Goal: Task Accomplishment & Management: Manage account settings

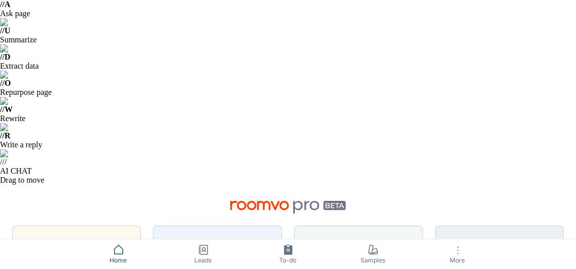
scroll to position [133, 0]
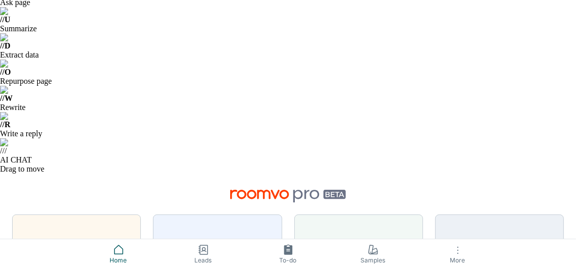
click at [123, 250] on icon at bounding box center [118, 249] width 9 height 9
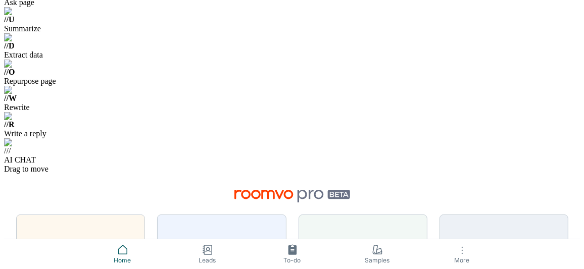
scroll to position [0, 0]
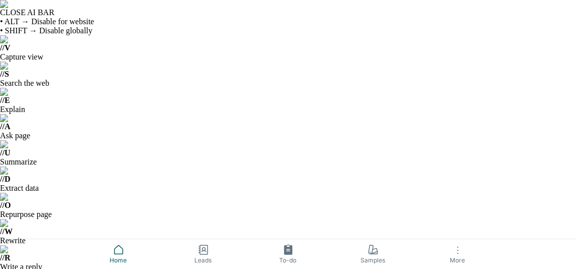
click at [457, 256] on icon "button" at bounding box center [458, 250] width 12 height 12
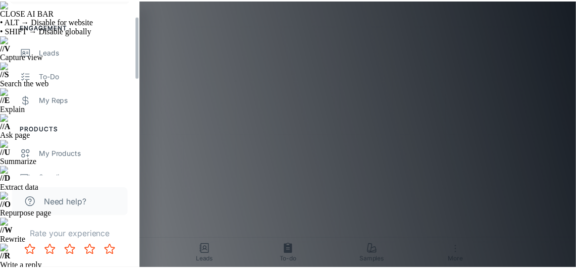
scroll to position [100, 0]
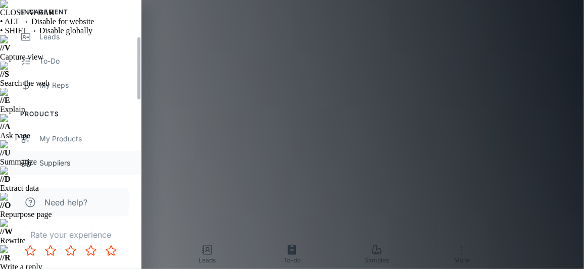
click at [56, 161] on div "Suppliers" at bounding box center [85, 163] width 92 height 11
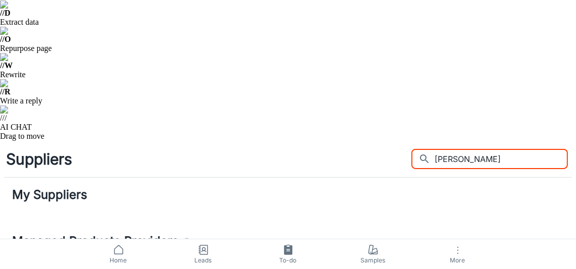
scroll to position [151, 0]
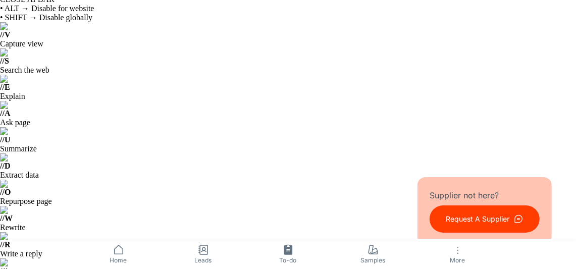
scroll to position [0, 0]
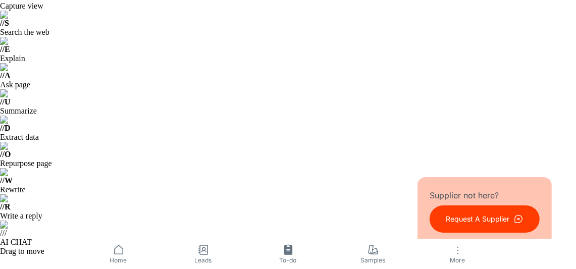
scroll to position [100, 0]
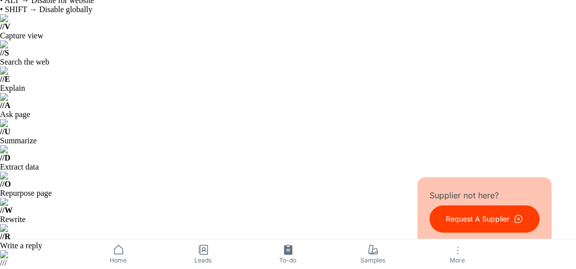
scroll to position [0, 0]
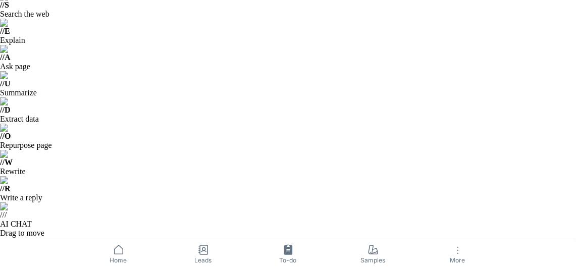
scroll to position [100, 0]
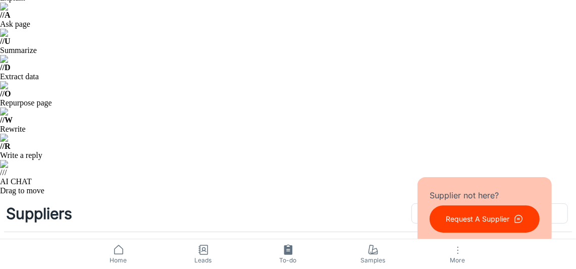
scroll to position [0, 0]
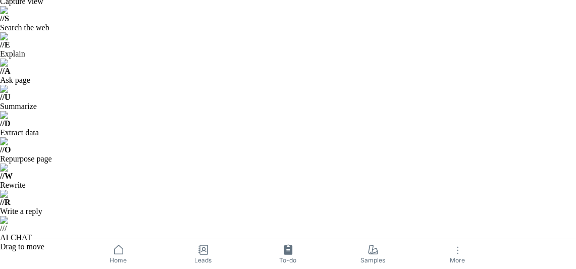
scroll to position [100, 0]
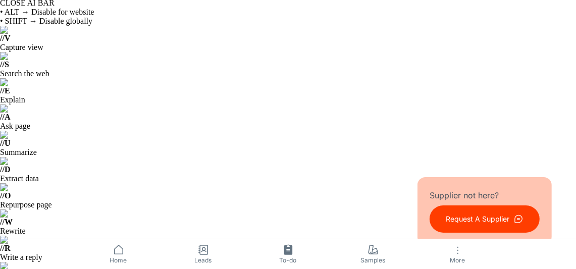
scroll to position [0, 0]
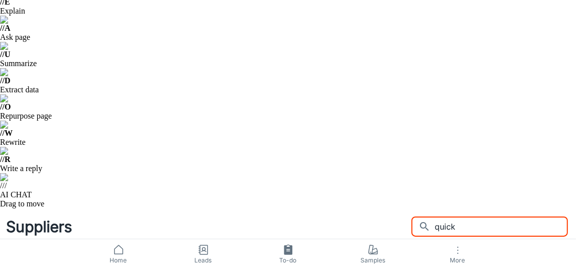
scroll to position [100, 0]
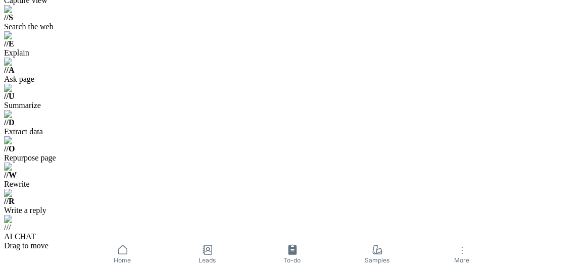
scroll to position [0, 0]
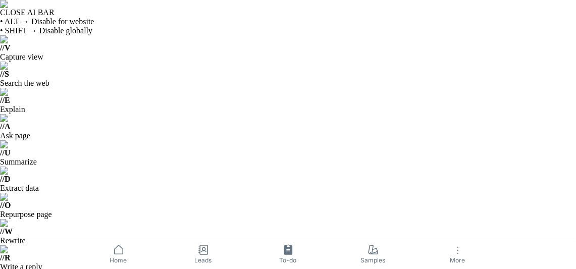
type input "coretec"
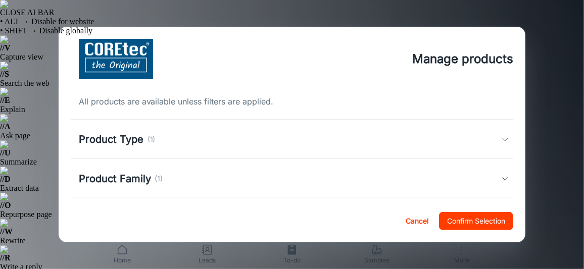
click at [485, 137] on div "Product Type (1)" at bounding box center [290, 139] width 423 height 15
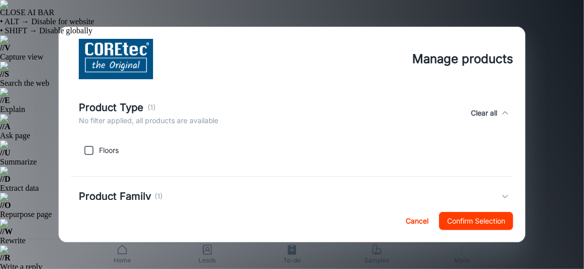
scroll to position [50, 0]
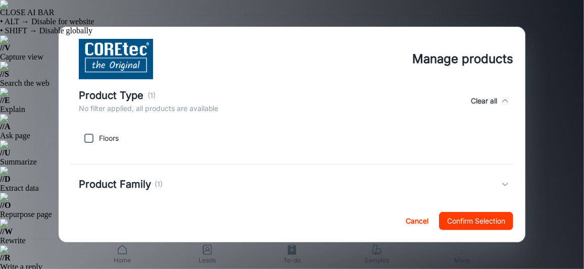
click at [91, 135] on input "checkbox" at bounding box center [89, 138] width 20 height 20
checkbox input "true"
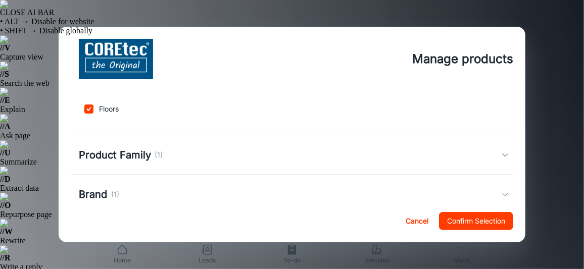
scroll to position [100, 0]
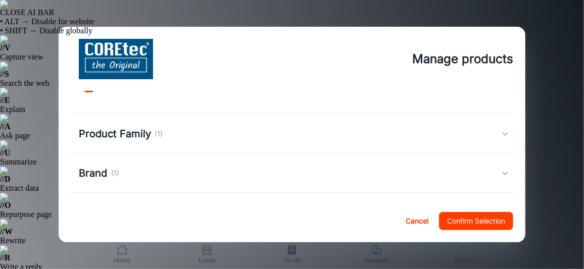
click at [272, 142] on div "Product Family (1)" at bounding box center [292, 133] width 443 height 39
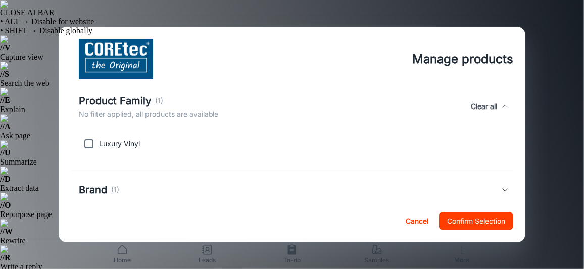
scroll to position [151, 0]
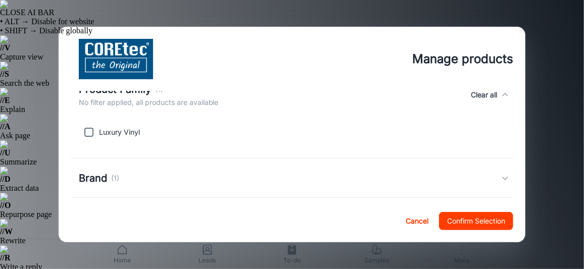
click at [92, 132] on input "checkbox" at bounding box center [89, 132] width 20 height 20
checkbox input "true"
click at [123, 176] on div "Brand (1)" at bounding box center [290, 178] width 423 height 15
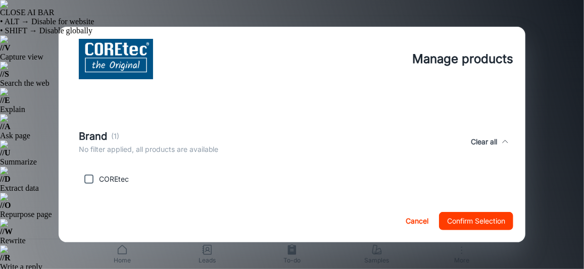
scroll to position [252, 0]
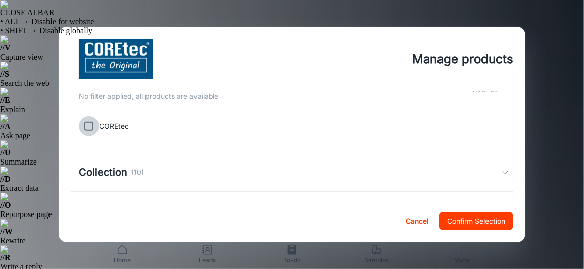
click at [88, 126] on input "checkbox" at bounding box center [89, 126] width 20 height 20
checkbox input "true"
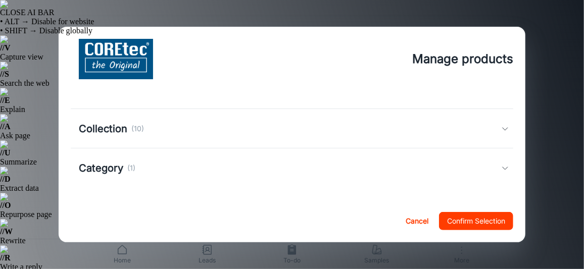
click at [136, 130] on p "(10)" at bounding box center [137, 128] width 13 height 11
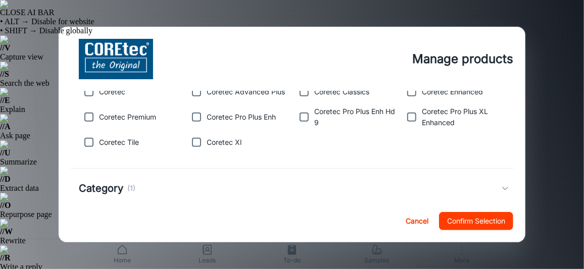
scroll to position [401, 0]
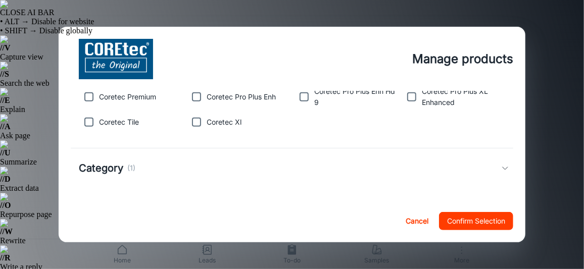
click at [135, 167] on div "Category (1)" at bounding box center [290, 168] width 423 height 15
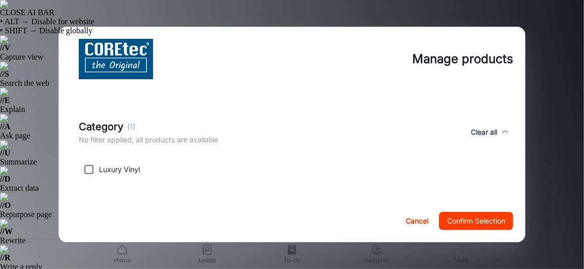
click at [89, 171] on input "checkbox" at bounding box center [89, 170] width 20 height 20
checkbox input "true"
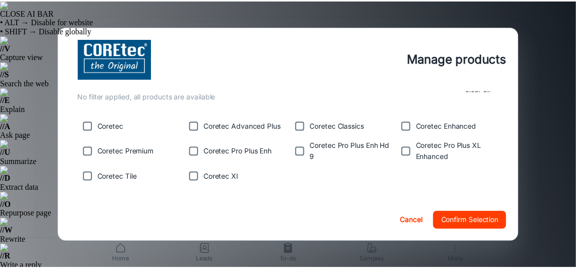
scroll to position [348, 0]
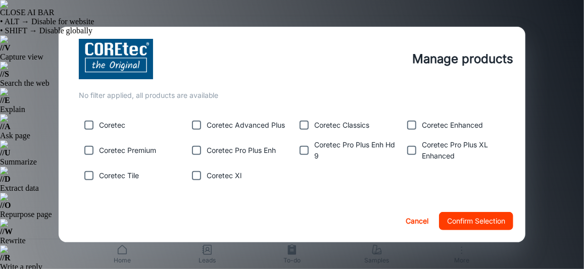
click at [406, 217] on button "Cancel" at bounding box center [416, 221] width 32 height 18
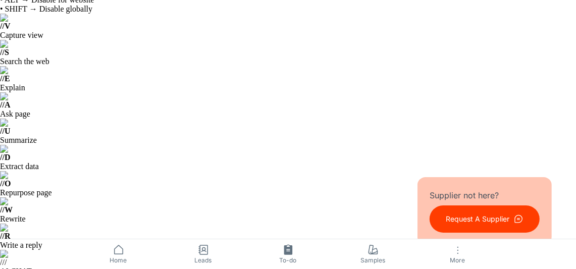
scroll to position [0, 0]
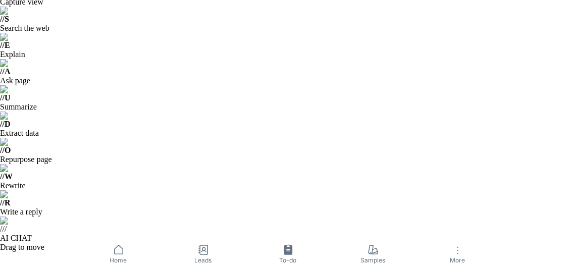
scroll to position [100, 0]
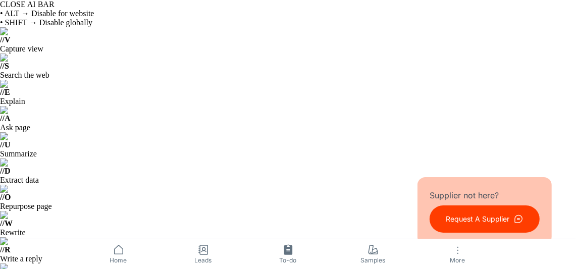
scroll to position [0, 0]
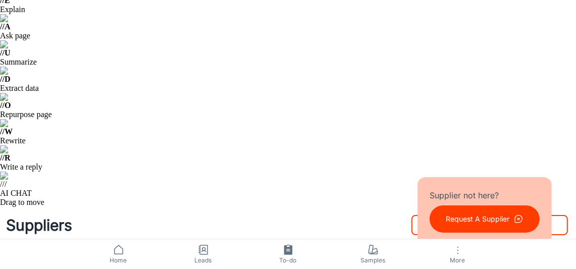
scroll to position [100, 0]
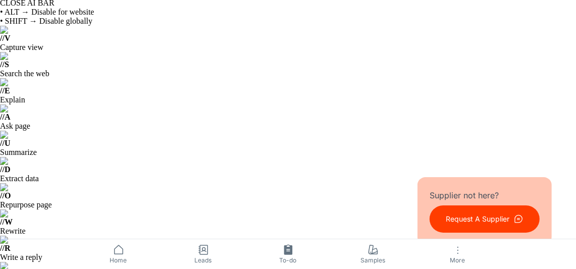
scroll to position [0, 0]
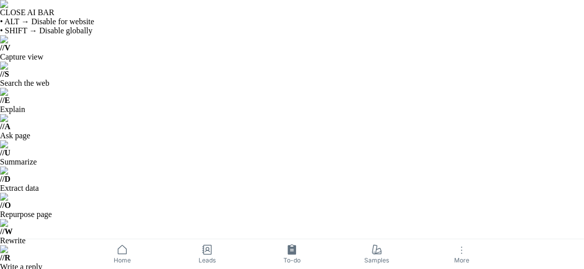
type input "u"
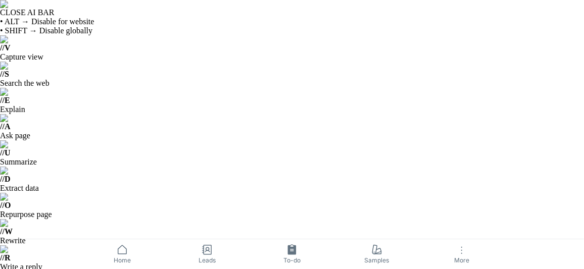
type input "c"
type input "j"
type input "h"
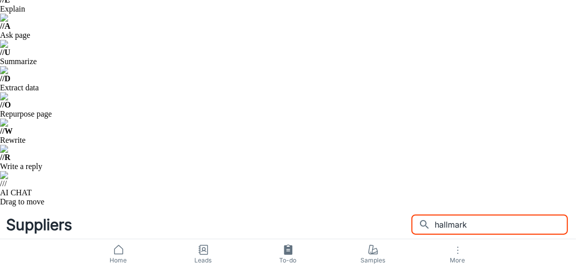
scroll to position [100, 0]
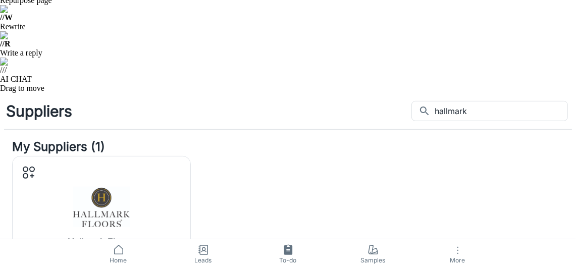
scroll to position [0, 0]
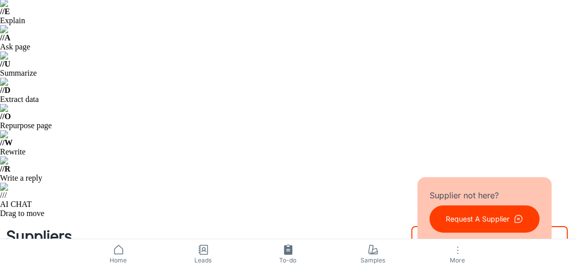
scroll to position [100, 0]
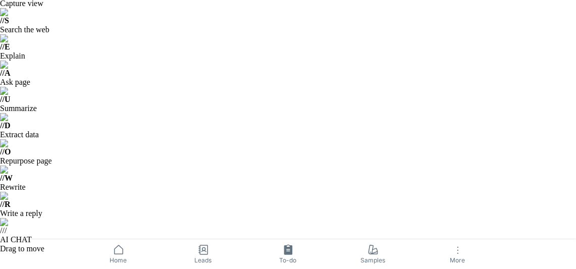
scroll to position [0, 0]
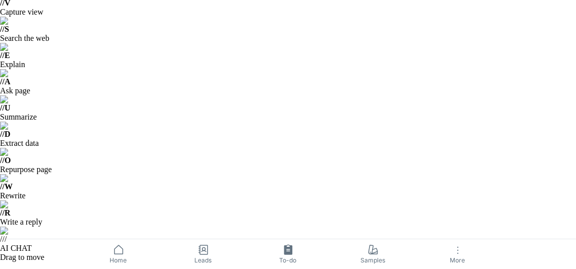
scroll to position [100, 0]
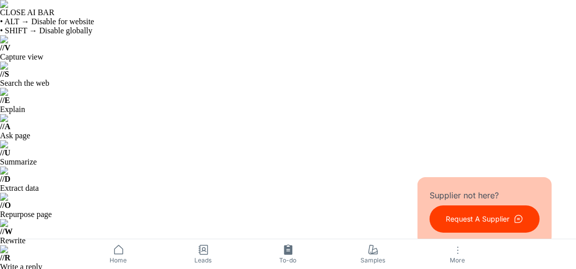
scroll to position [0, 0]
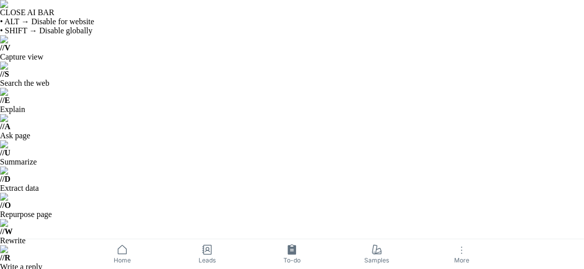
type input "c"
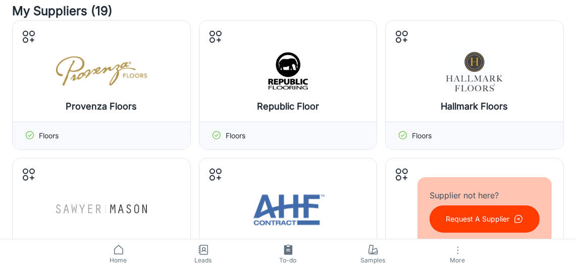
scroll to position [353, 0]
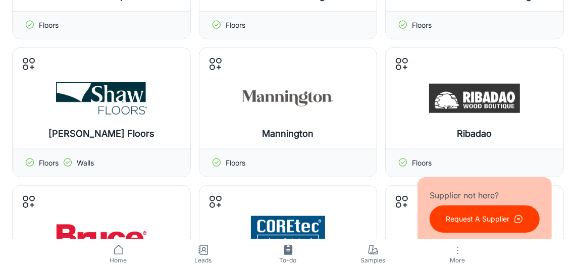
scroll to position [757, 0]
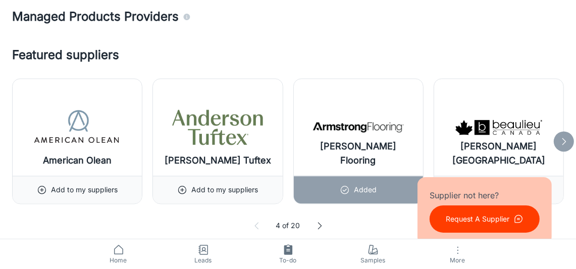
scroll to position [1363, 0]
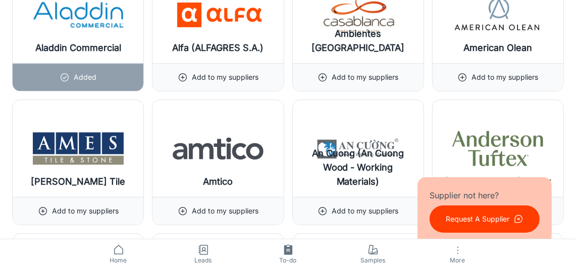
scroll to position [1817, 0]
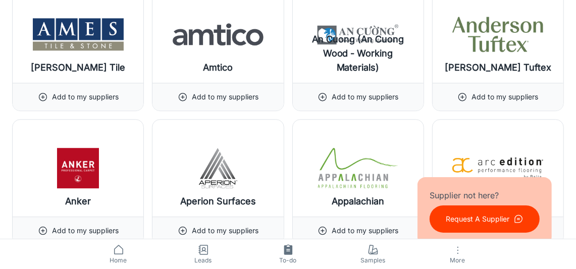
scroll to position [1918, 0]
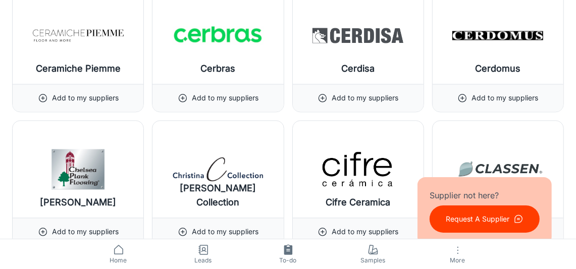
scroll to position [4075, 0]
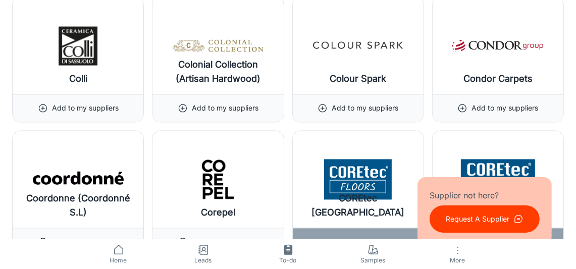
click at [365, 237] on p "Remove or update?" at bounding box center [358, 242] width 65 height 11
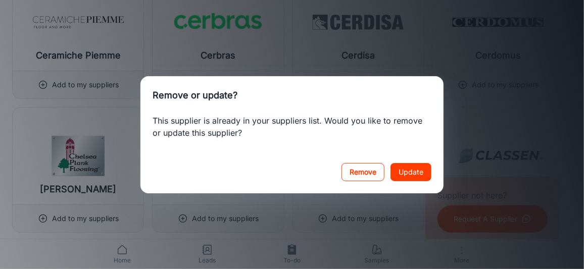
click at [355, 175] on button "Remove" at bounding box center [362, 172] width 43 height 18
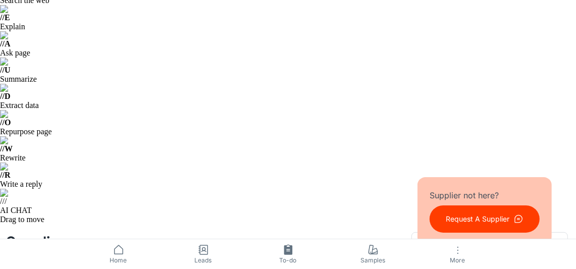
scroll to position [0, 0]
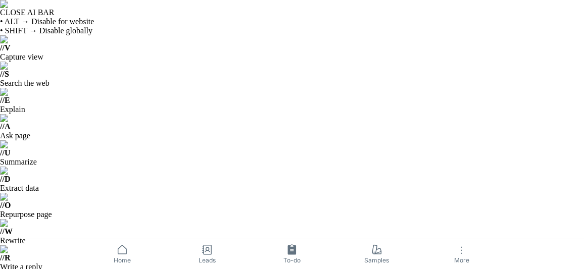
drag, startPoint x: 479, startPoint y: 23, endPoint x: 489, endPoint y: 31, distance: 13.3
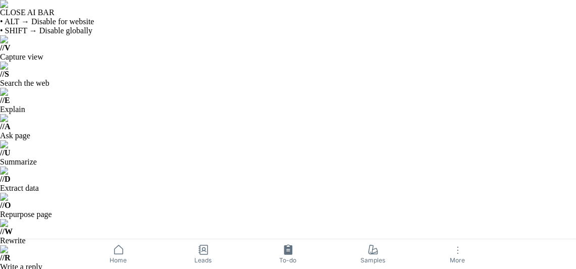
type input "commercial"
click at [458, 252] on icon "button" at bounding box center [458, 250] width 12 height 12
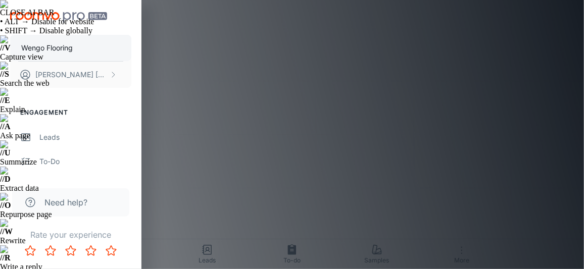
click at [60, 46] on p "Wengo Flooring" at bounding box center [47, 47] width 52 height 11
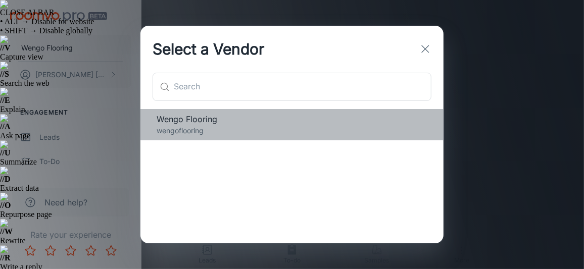
click at [175, 119] on span "Wengo Flooring" at bounding box center [292, 119] width 271 height 12
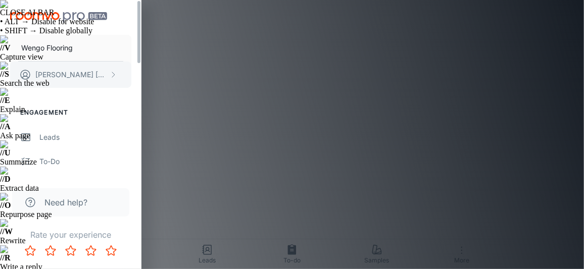
click at [105, 75] on button "[PERSON_NAME]" at bounding box center [70, 75] width 121 height 26
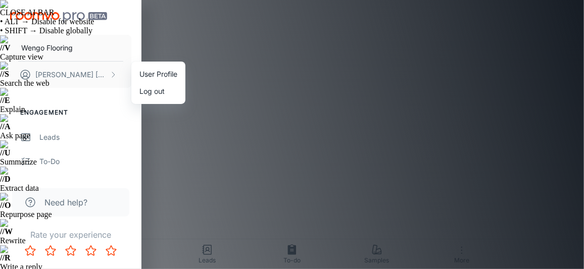
click at [150, 73] on li "User Profile" at bounding box center [158, 74] width 54 height 17
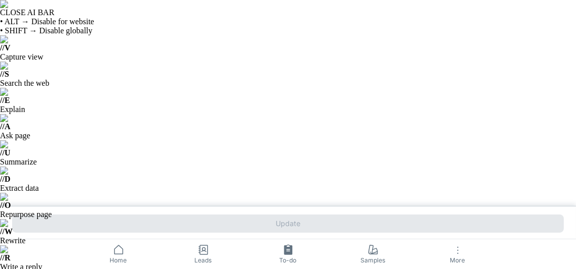
type input "[GEOGRAPHIC_DATA]"
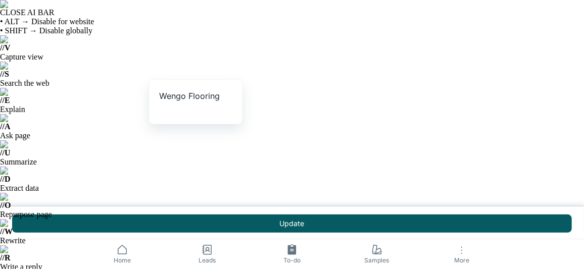
click at [144, 73] on div at bounding box center [292, 134] width 584 height 269
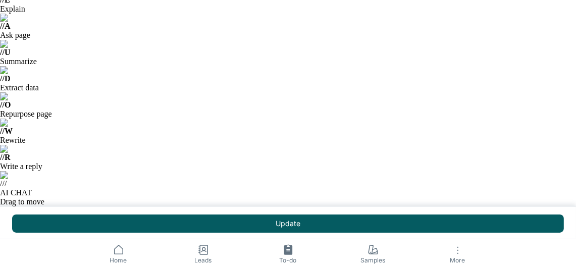
scroll to position [188, 0]
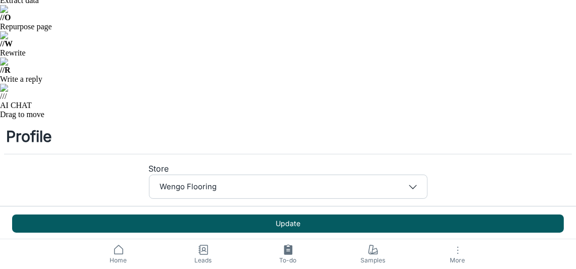
click at [462, 255] on icon "button" at bounding box center [458, 250] width 12 height 12
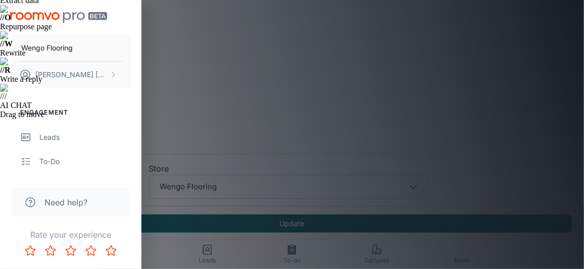
click at [331, 67] on div at bounding box center [292, 134] width 584 height 269
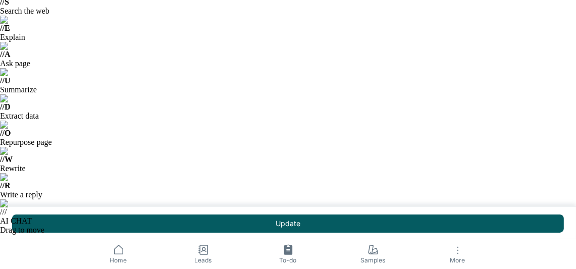
scroll to position [0, 0]
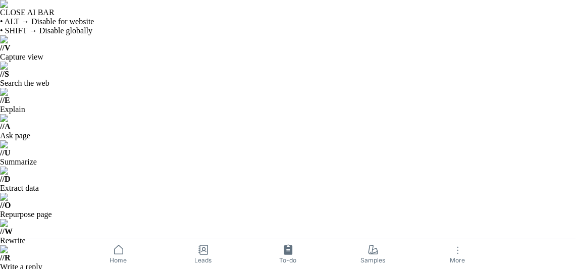
type input "r"
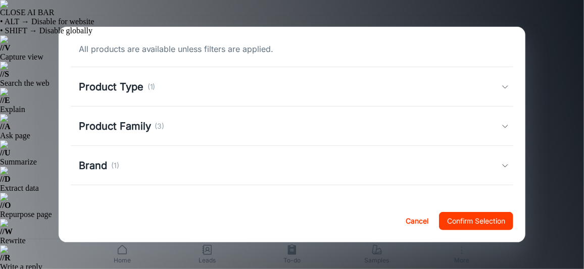
click at [410, 82] on div "Product Type (1)" at bounding box center [290, 86] width 423 height 15
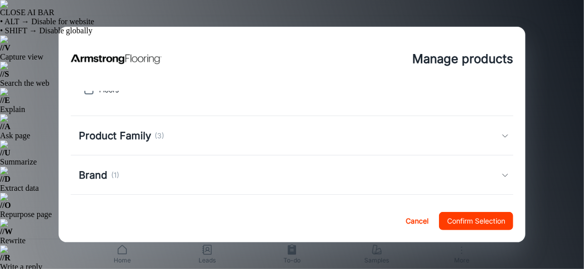
scroll to position [100, 0]
click at [161, 135] on p "(3)" at bounding box center [160, 133] width 10 height 11
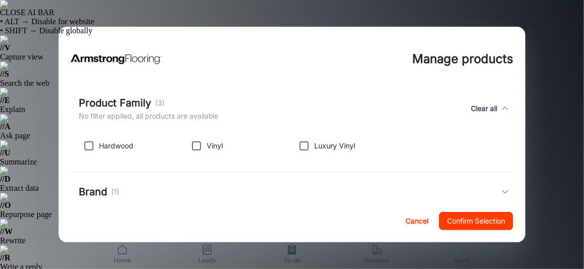
scroll to position [151, 0]
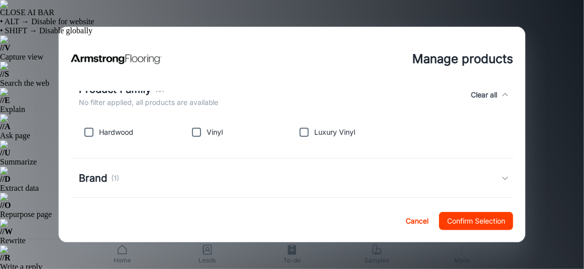
click at [217, 183] on div "Brand (1)" at bounding box center [290, 178] width 423 height 15
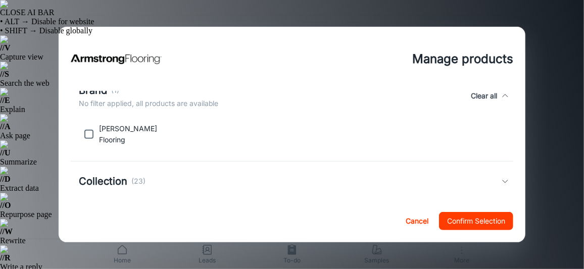
scroll to position [295, 0]
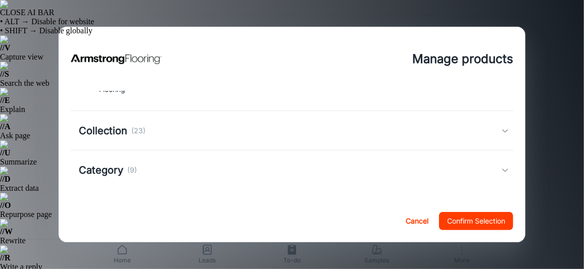
click at [234, 138] on div "Collection (23)" at bounding box center [292, 130] width 443 height 39
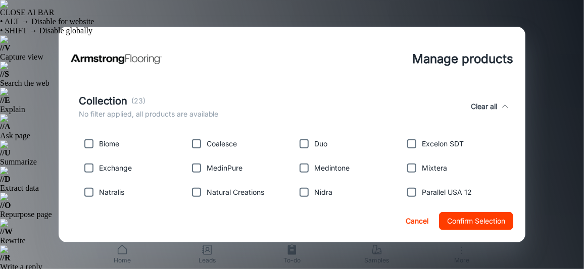
scroll to position [346, 0]
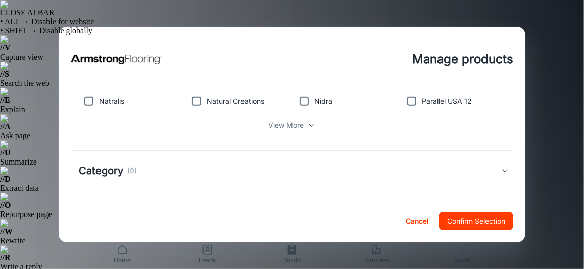
click at [221, 171] on div "Category (9)" at bounding box center [290, 170] width 423 height 15
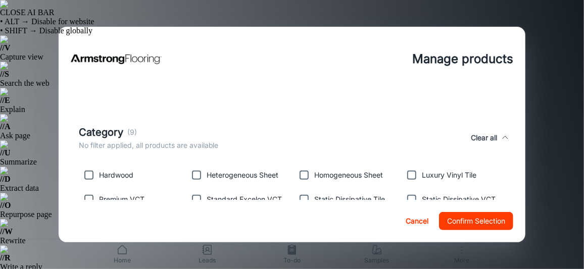
scroll to position [519, 0]
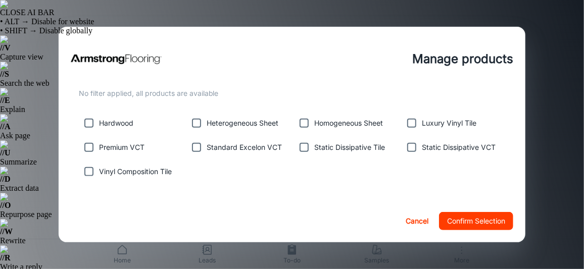
click at [554, 116] on div "Manage products All products are available unless filters are applied. Product …" at bounding box center [292, 134] width 584 height 269
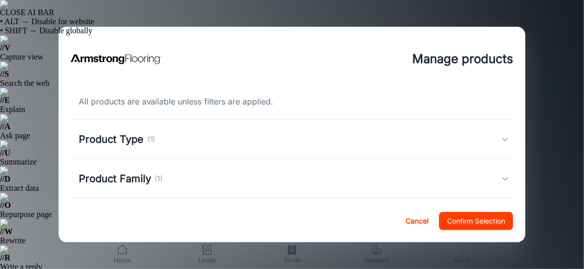
click at [277, 134] on div "Product Type (1)" at bounding box center [290, 139] width 423 height 15
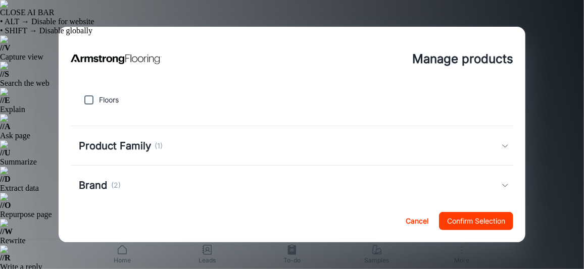
scroll to position [100, 0]
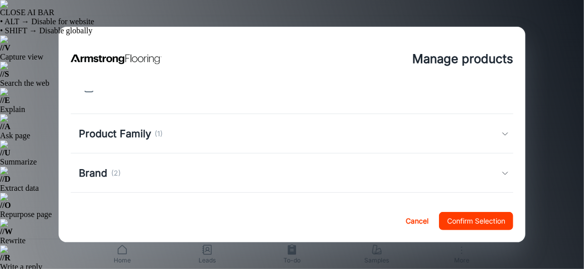
click at [277, 134] on div "Product Family (1)" at bounding box center [290, 133] width 423 height 15
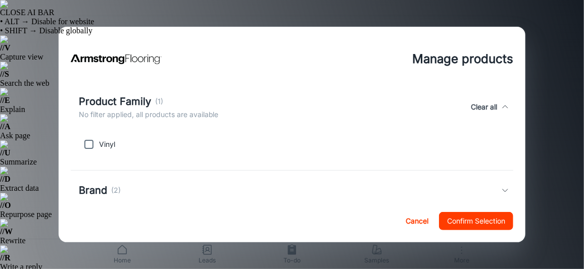
scroll to position [151, 0]
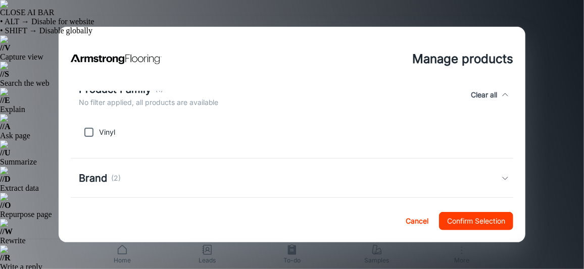
click at [265, 179] on div "Brand (2)" at bounding box center [290, 178] width 423 height 15
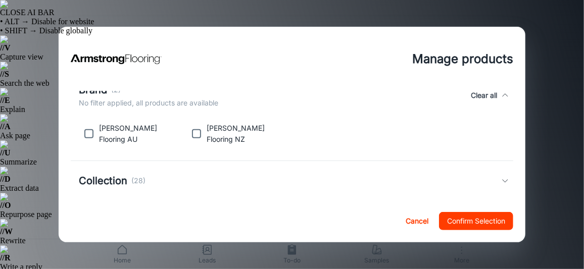
scroll to position [252, 0]
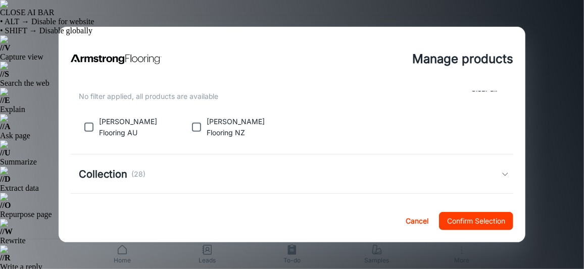
click at [266, 171] on div "Collection (28)" at bounding box center [290, 174] width 423 height 15
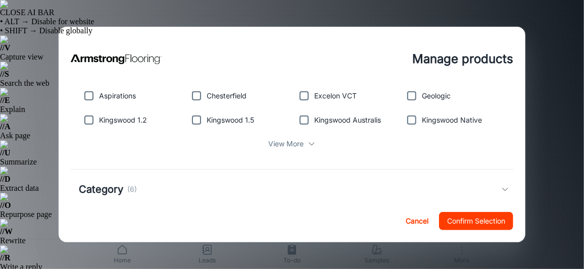
scroll to position [353, 0]
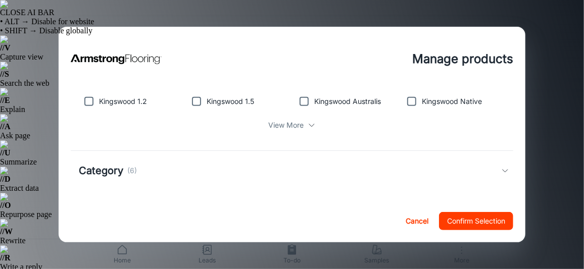
click at [267, 171] on div "Category (6)" at bounding box center [290, 170] width 423 height 15
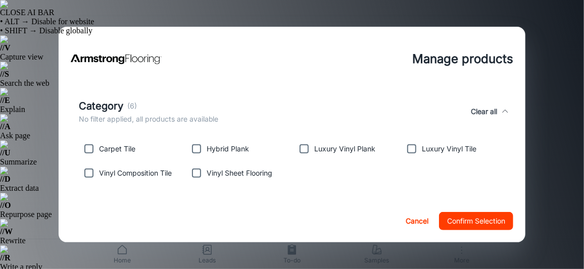
scroll to position [494, 0]
click at [544, 174] on div "Manage products All products are available unless filters are applied. Product …" at bounding box center [292, 134] width 584 height 269
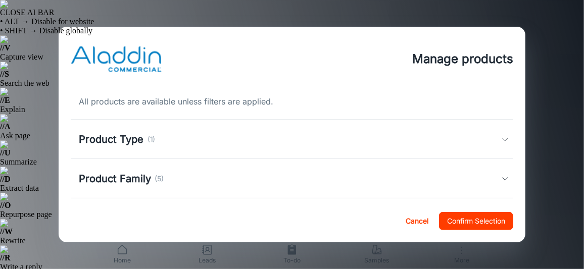
click at [215, 139] on div "Product Type (1)" at bounding box center [290, 139] width 423 height 15
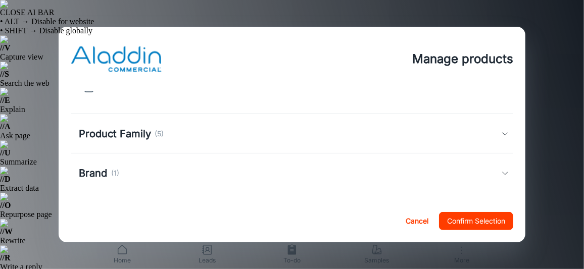
click at [216, 139] on div "Product Family (5)" at bounding box center [290, 133] width 423 height 15
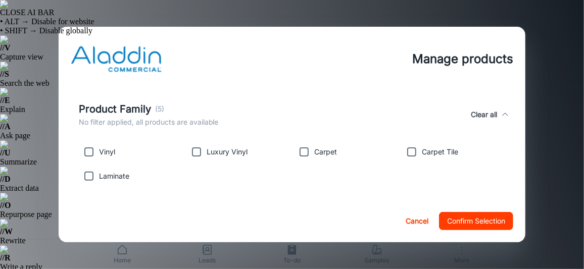
scroll to position [151, 0]
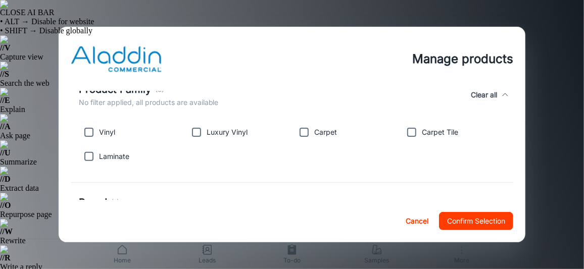
click at [195, 133] on input "checkbox" at bounding box center [196, 132] width 20 height 20
checkbox input "true"
click at [416, 131] on input "checkbox" at bounding box center [411, 132] width 20 height 20
checkbox input "true"
click at [86, 156] on input "checkbox" at bounding box center [89, 156] width 20 height 20
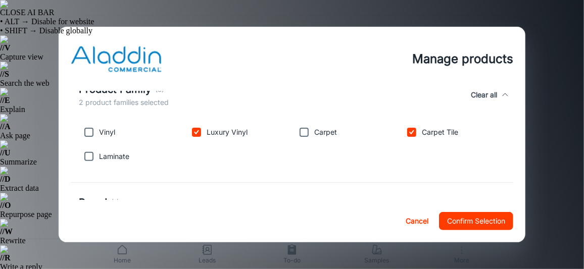
checkbox input "true"
click at [87, 129] on input "checkbox" at bounding box center [89, 132] width 20 height 20
checkbox input "true"
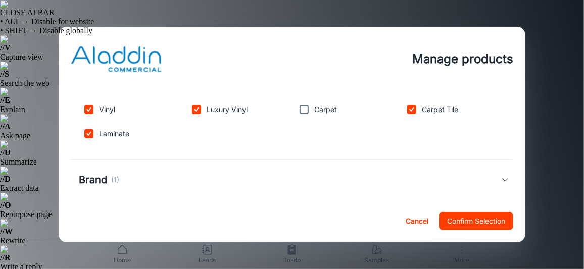
scroll to position [185, 0]
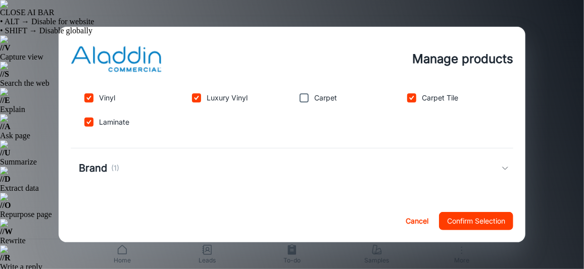
click at [161, 165] on div "Brand (1)" at bounding box center [290, 168] width 423 height 15
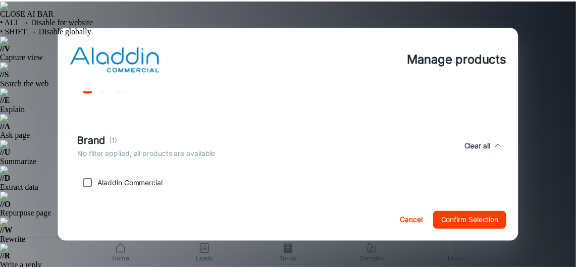
scroll to position [233, 0]
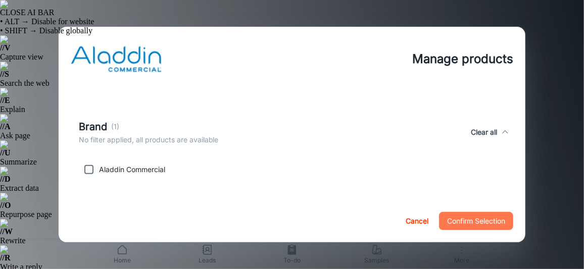
click at [475, 223] on button "Confirm Selection" at bounding box center [476, 221] width 74 height 18
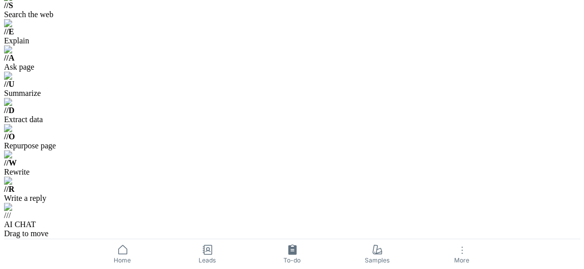
scroll to position [100, 0]
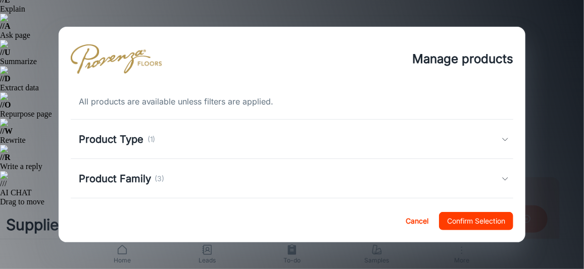
click at [181, 145] on div "Product Type (1)" at bounding box center [290, 139] width 423 height 15
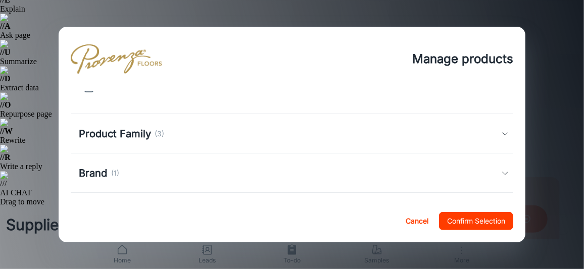
click at [187, 136] on div "Product Family (3)" at bounding box center [290, 133] width 423 height 15
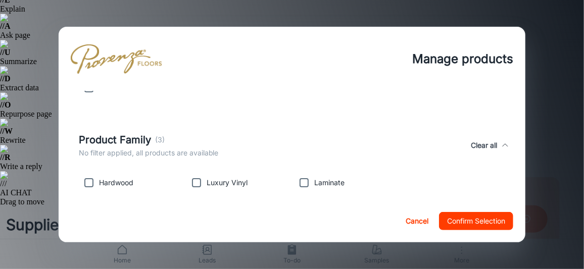
scroll to position [151, 0]
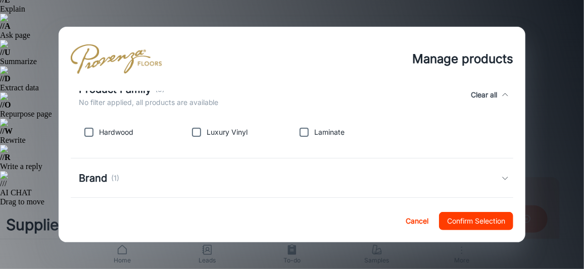
click at [32, 194] on div "Manage products All products are available unless filters are applied. Product …" at bounding box center [292, 134] width 584 height 269
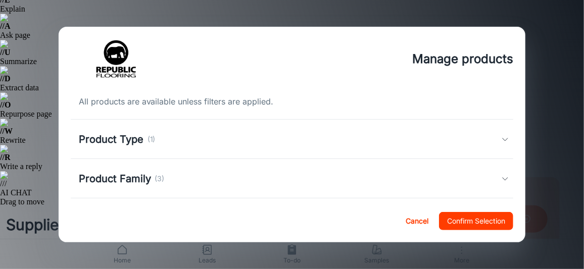
click at [284, 138] on div "Product Type (1)" at bounding box center [290, 139] width 423 height 15
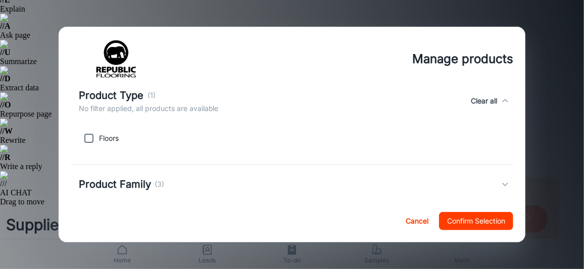
click at [240, 184] on div "Product Family (3)" at bounding box center [290, 184] width 423 height 15
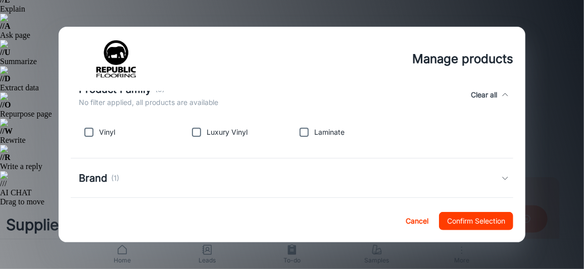
click at [27, 237] on div "Manage products All products are available unless filters are applied. Product …" at bounding box center [292, 134] width 584 height 269
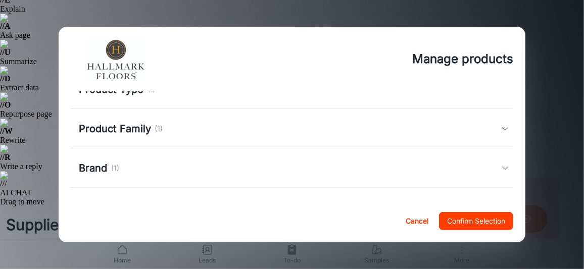
click at [182, 129] on div "Product Family (1)" at bounding box center [290, 128] width 423 height 15
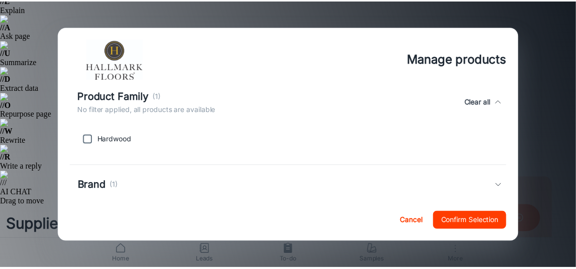
scroll to position [100, 0]
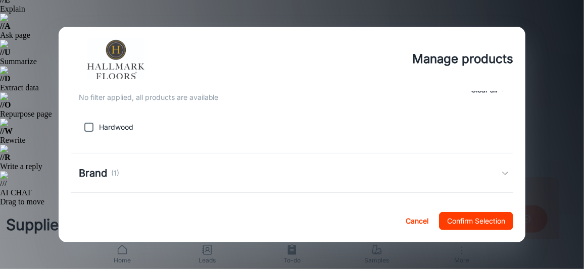
click at [0, 169] on html "CLOSE AI BAR • ALT → Disable for website • SHIFT → Disable globally // V Captur…" at bounding box center [292, 34] width 584 height 269
click at [8, 186] on div "Manage products All products are available unless filters are applied. Product …" at bounding box center [292, 134] width 584 height 269
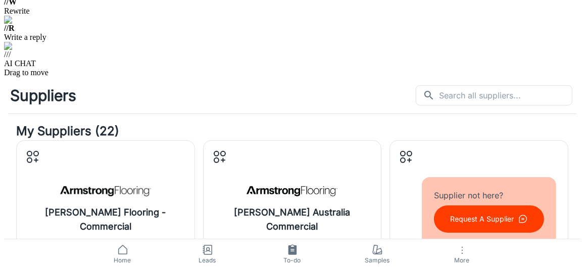
scroll to position [252, 0]
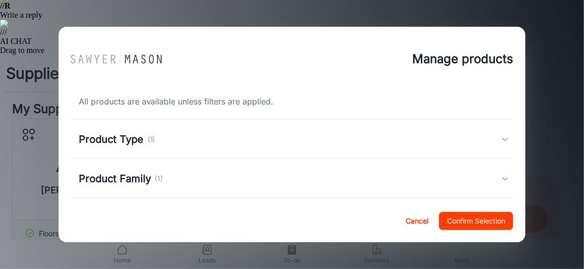
click at [144, 179] on h5 "Product Family" at bounding box center [115, 178] width 72 height 15
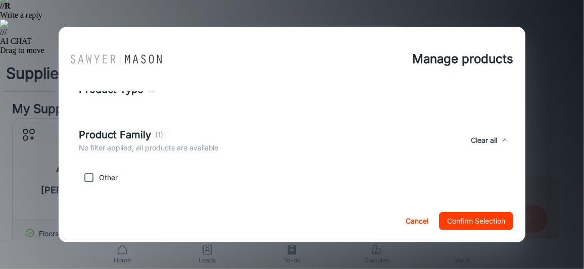
scroll to position [145, 0]
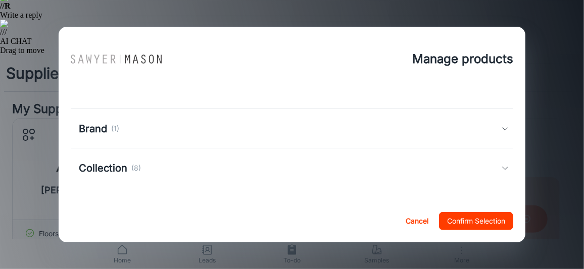
click at [131, 165] on p "(8)" at bounding box center [136, 168] width 10 height 11
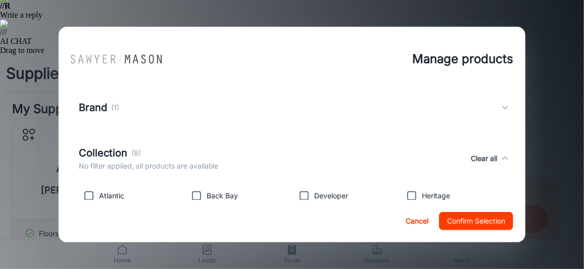
scroll to position [116, 0]
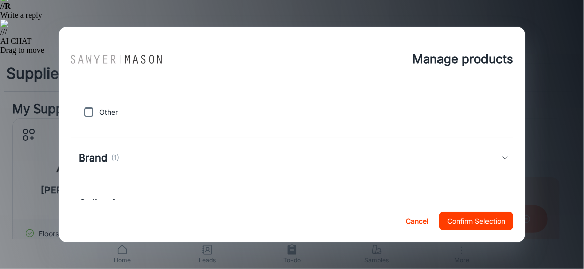
click at [132, 165] on div "Brand (1)" at bounding box center [290, 157] width 423 height 15
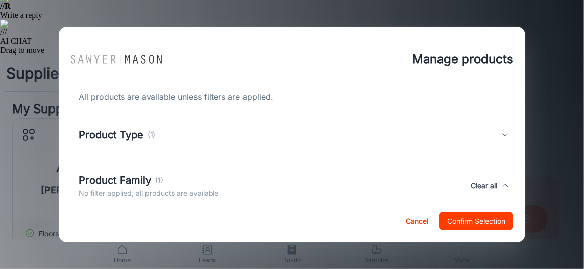
scroll to position [0, 0]
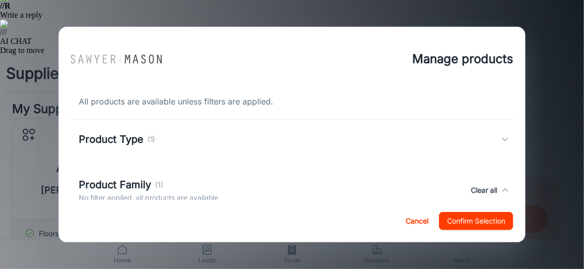
click at [141, 147] on div "Product Type (1)" at bounding box center [292, 139] width 443 height 39
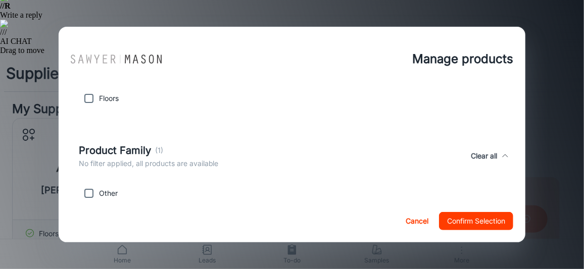
scroll to position [151, 0]
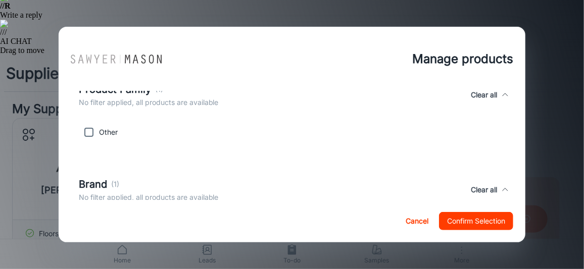
click at [5, 167] on div "Manage products All products are available unless filters are applied. Product …" at bounding box center [292, 134] width 584 height 269
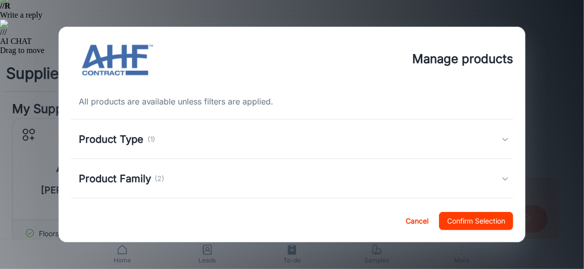
click at [202, 175] on div "Product Family (2)" at bounding box center [290, 178] width 423 height 15
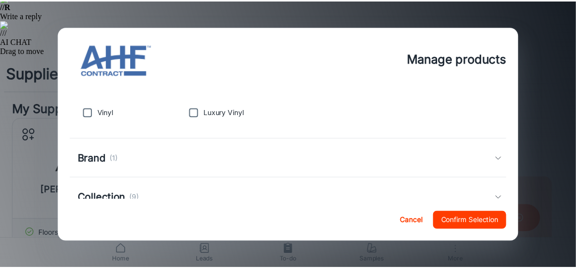
scroll to position [100, 0]
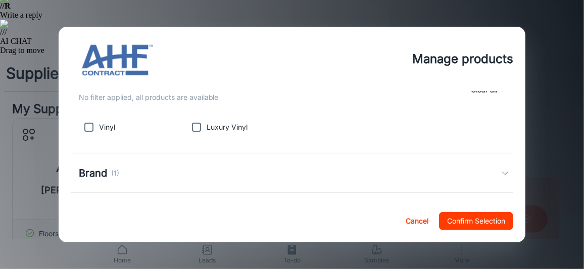
click at [11, 165] on div "Manage products All products are available unless filters are applied. Product …" at bounding box center [292, 134] width 584 height 269
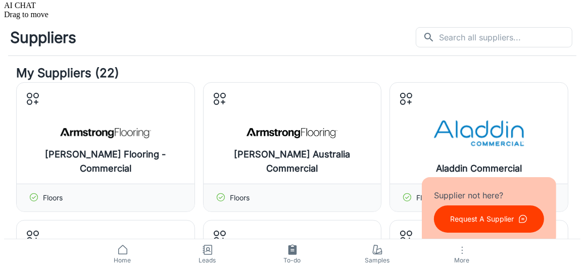
scroll to position [302, 0]
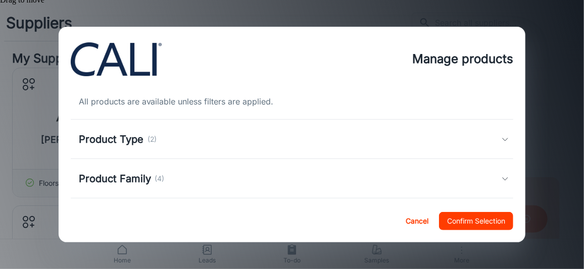
click at [212, 179] on div "Product Family (4)" at bounding box center [290, 178] width 423 height 15
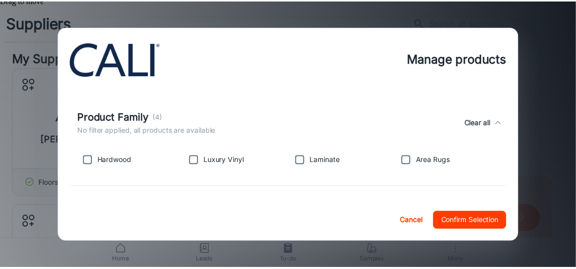
scroll to position [100, 0]
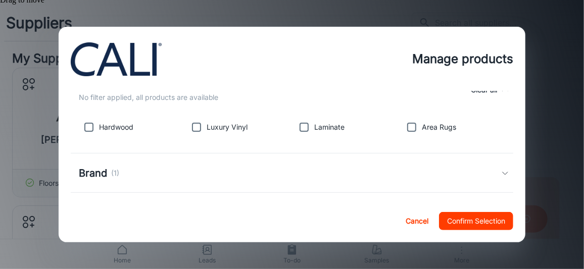
click at [302, 126] on input "checkbox" at bounding box center [304, 127] width 20 height 20
checkbox input "true"
click at [195, 126] on input "checkbox" at bounding box center [196, 127] width 20 height 20
checkbox input "true"
click at [89, 128] on input "checkbox" at bounding box center [89, 127] width 20 height 20
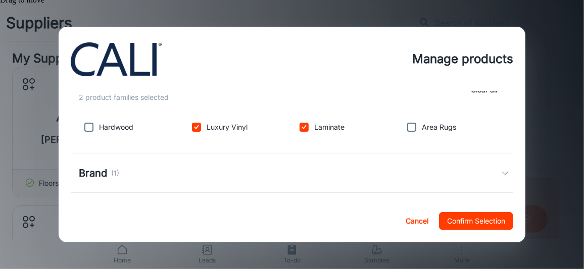
checkbox input "true"
click at [485, 221] on button "Confirm Selection" at bounding box center [476, 221] width 74 height 18
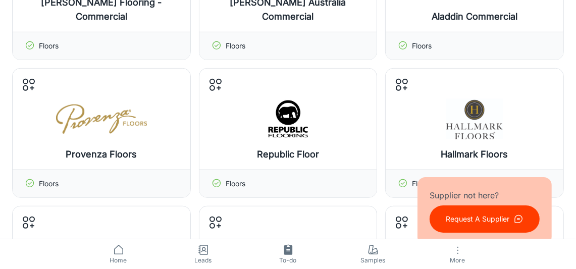
scroll to position [454, 0]
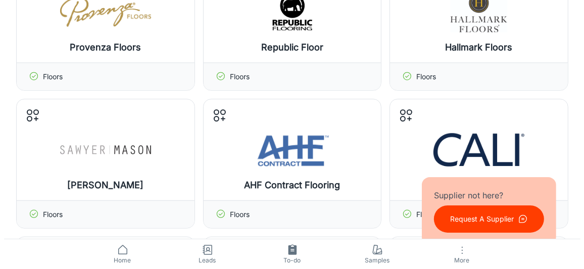
scroll to position [555, 0]
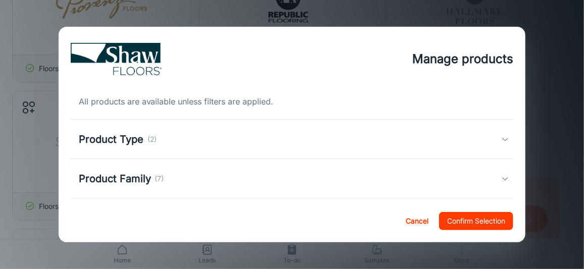
click at [151, 138] on p "(2)" at bounding box center [152, 139] width 10 height 11
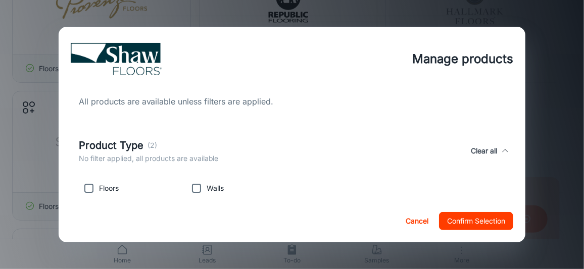
scroll to position [50, 0]
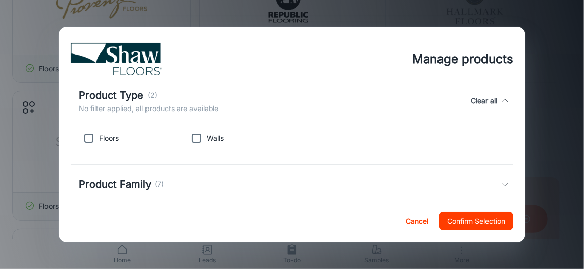
click at [153, 182] on div "Product Family (7)" at bounding box center [121, 184] width 85 height 15
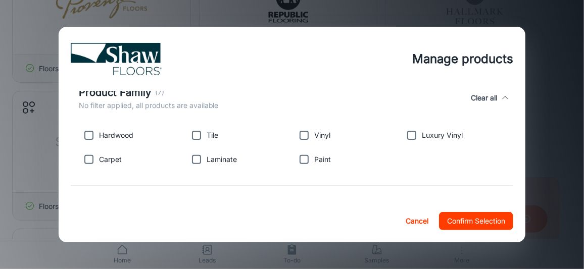
scroll to position [151, 0]
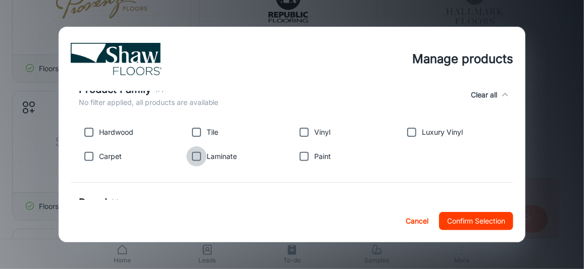
click at [193, 156] on input "checkbox" at bounding box center [196, 156] width 20 height 20
checkbox input "true"
click at [196, 134] on input "checkbox" at bounding box center [196, 132] width 20 height 20
checkbox input "true"
click at [297, 129] on input "checkbox" at bounding box center [304, 132] width 20 height 20
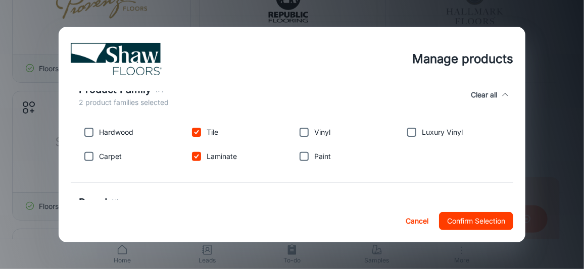
checkbox input "true"
click at [406, 128] on input "checkbox" at bounding box center [411, 132] width 20 height 20
checkbox input "true"
click at [86, 132] on input "checkbox" at bounding box center [89, 132] width 20 height 20
checkbox input "true"
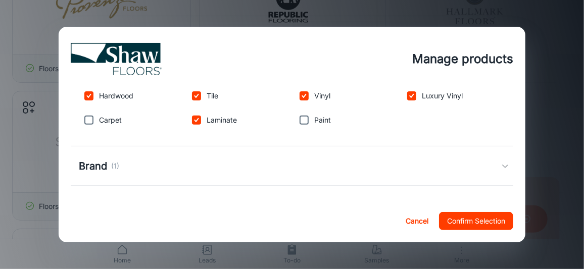
scroll to position [201, 0]
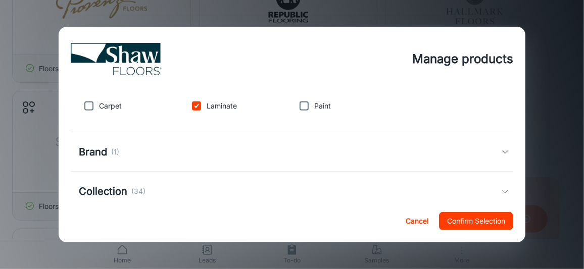
click at [504, 221] on button "Confirm Selection" at bounding box center [476, 221] width 74 height 18
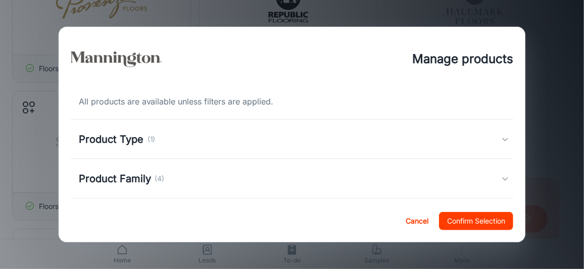
click at [284, 173] on div "Product Family (4)" at bounding box center [290, 178] width 423 height 15
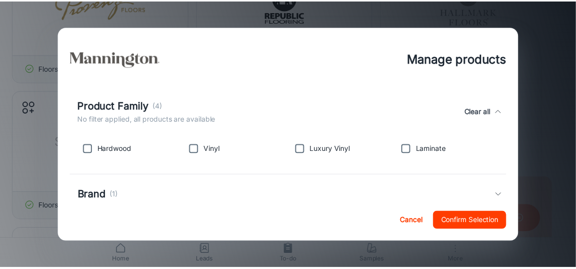
scroll to position [100, 0]
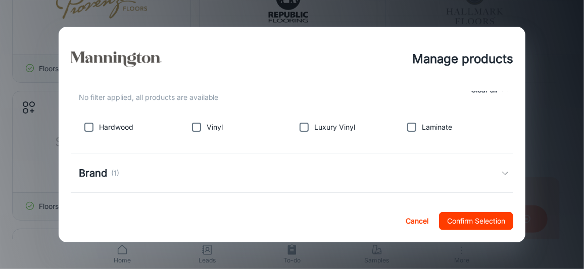
click at [9, 122] on div "Manage products All products are available unless filters are applied. Product …" at bounding box center [292, 134] width 584 height 269
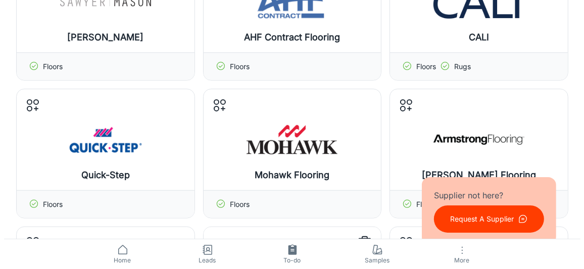
scroll to position [706, 0]
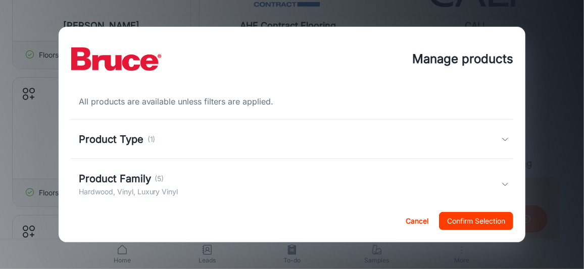
click at [151, 174] on div "Product Family (5)" at bounding box center [128, 178] width 99 height 15
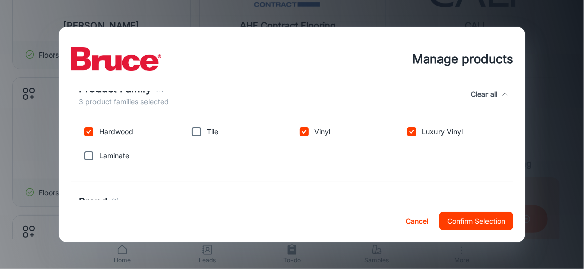
scroll to position [100, 0]
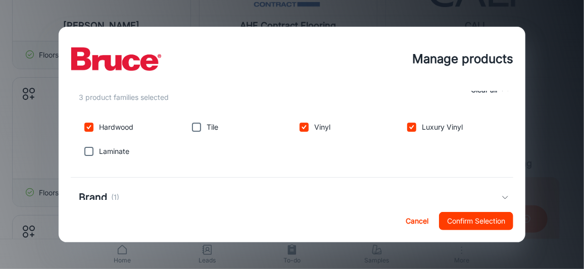
click at [194, 126] on input "checkbox" at bounding box center [196, 127] width 20 height 20
checkbox input "true"
click at [92, 150] on input "checkbox" at bounding box center [89, 151] width 20 height 20
checkbox input "true"
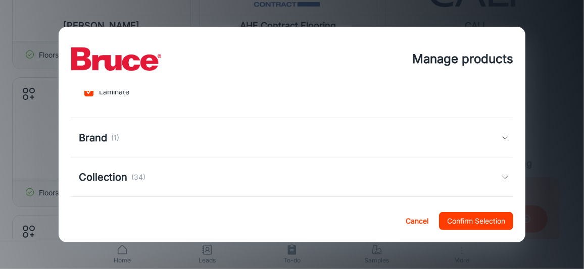
scroll to position [201, 0]
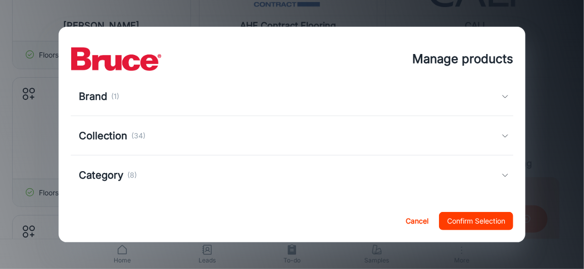
click at [471, 220] on button "Confirm Selection" at bounding box center [476, 221] width 74 height 18
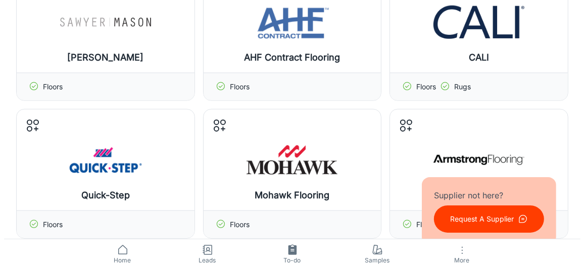
scroll to position [662, 0]
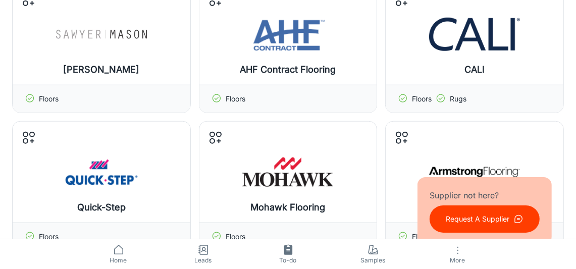
drag, startPoint x: 313, startPoint y: 148, endPoint x: 306, endPoint y: 148, distance: 6.1
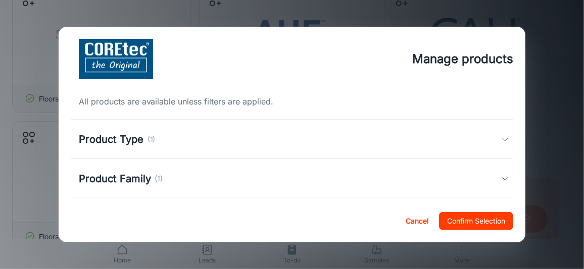
click at [186, 180] on div "Product Family (1)" at bounding box center [290, 178] width 423 height 15
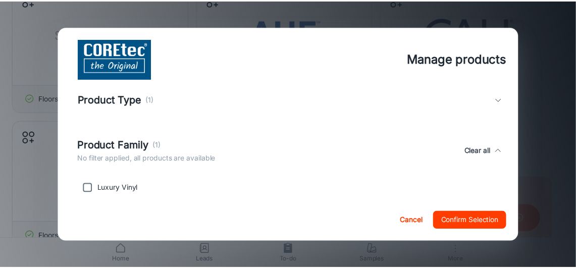
scroll to position [100, 0]
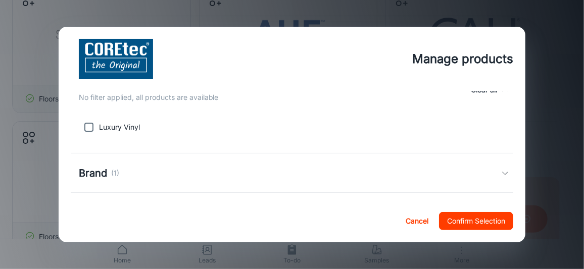
click at [14, 162] on div "Manage products All products are available unless filters are applied. Product …" at bounding box center [292, 134] width 584 height 269
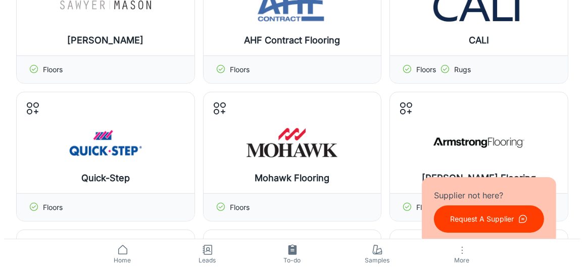
scroll to position [713, 0]
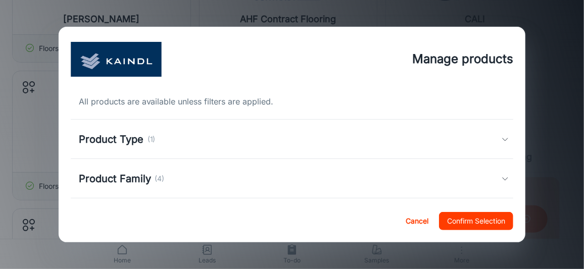
click at [160, 186] on div "Product Family (4)" at bounding box center [292, 178] width 443 height 39
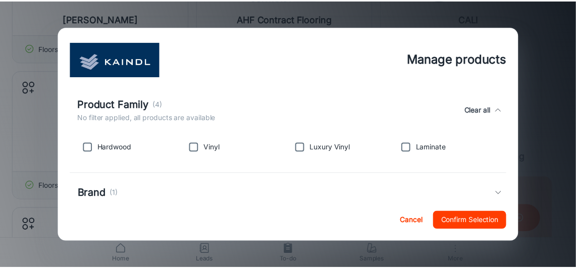
scroll to position [100, 0]
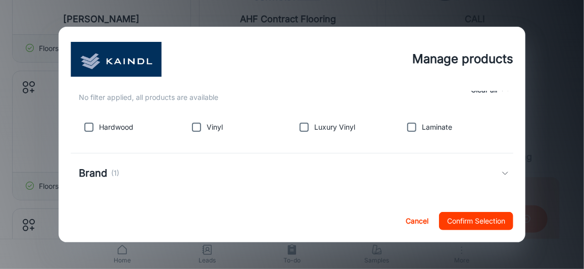
click at [0, 185] on div "Manage products All products are available unless filters are applied. Product …" at bounding box center [292, 134] width 584 height 269
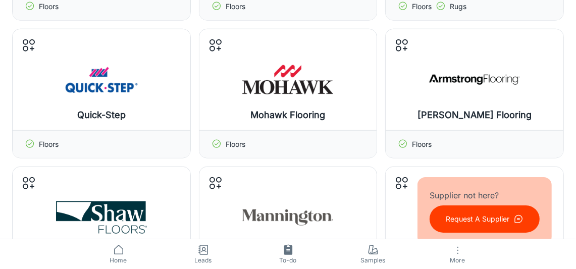
scroll to position [763, 0]
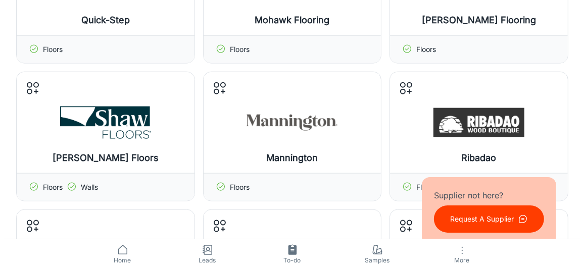
scroll to position [864, 0]
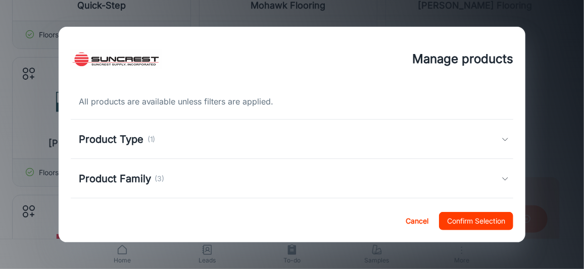
click at [150, 177] on div "Product Family (3)" at bounding box center [122, 178] width 86 height 15
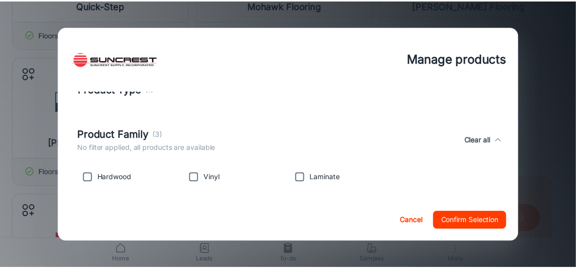
scroll to position [100, 0]
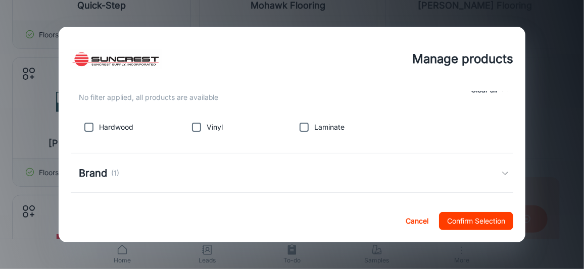
click at [6, 136] on div "Manage products All products are available unless filters are applied. Product …" at bounding box center [292, 134] width 584 height 269
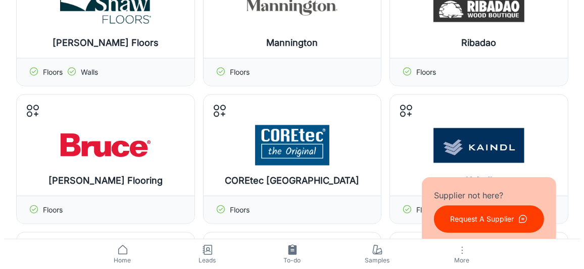
scroll to position [915, 0]
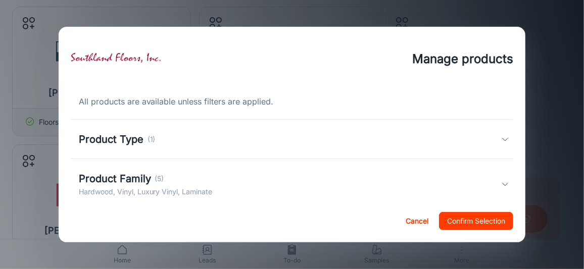
click at [152, 184] on div "Product Family (5)" at bounding box center [146, 178] width 134 height 15
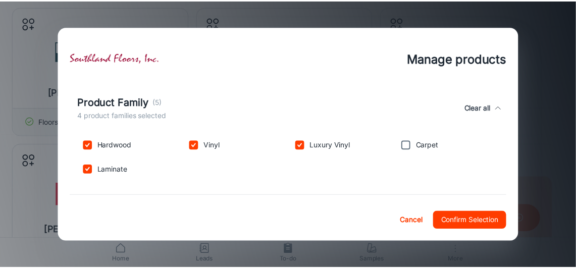
scroll to position [100, 0]
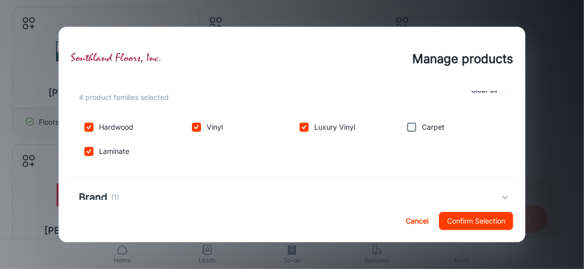
drag, startPoint x: 7, startPoint y: 161, endPoint x: 113, endPoint y: 48, distance: 154.7
click at [6, 161] on div "Manage products All products are available unless filters are applied. Product …" at bounding box center [292, 134] width 584 height 269
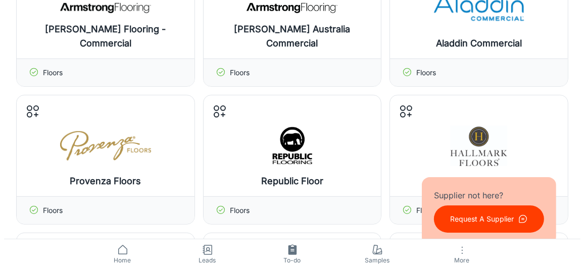
scroll to position [410, 0]
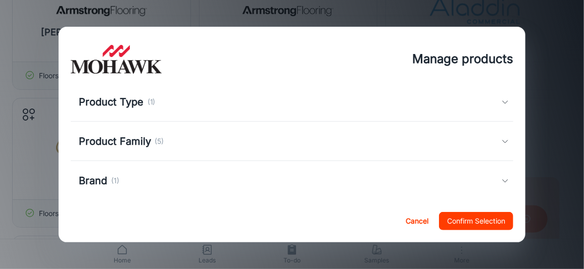
scroll to position [50, 0]
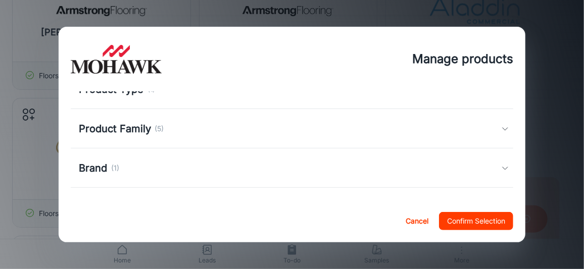
click at [230, 127] on div "Product Family (5)" at bounding box center [290, 128] width 423 height 15
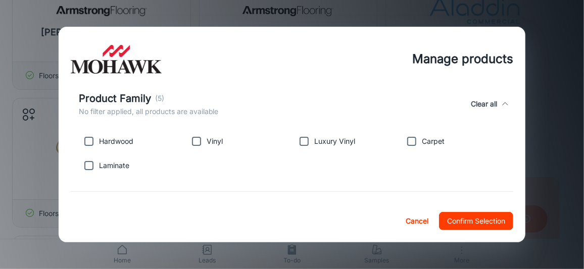
scroll to position [100, 0]
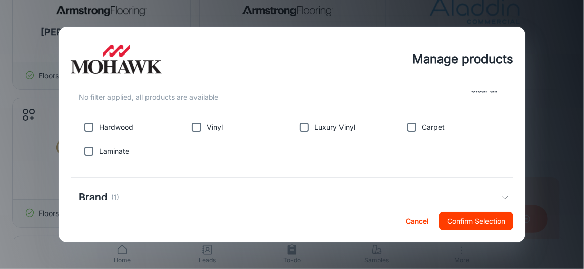
click at [86, 154] on input "checkbox" at bounding box center [89, 151] width 20 height 20
checkbox input "true"
click at [88, 124] on input "checkbox" at bounding box center [89, 127] width 20 height 20
checkbox input "true"
click at [198, 127] on input "checkbox" at bounding box center [196, 127] width 20 height 20
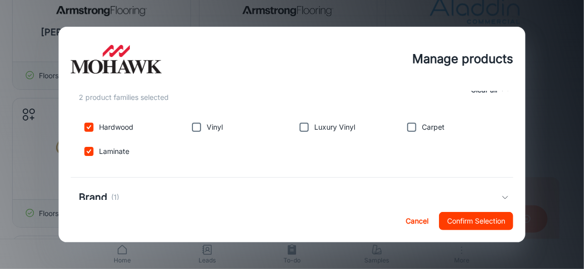
checkbox input "true"
click at [304, 125] on input "checkbox" at bounding box center [304, 127] width 20 height 20
checkbox input "true"
click at [482, 221] on button "Confirm Selection" at bounding box center [476, 221] width 74 height 18
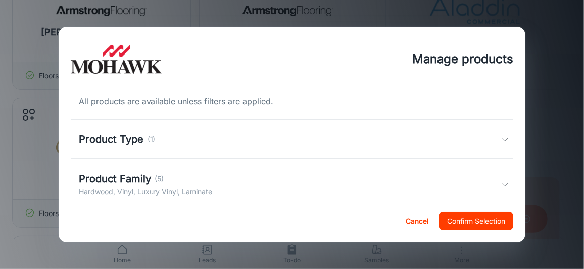
click at [159, 182] on p "(5)" at bounding box center [159, 178] width 9 height 11
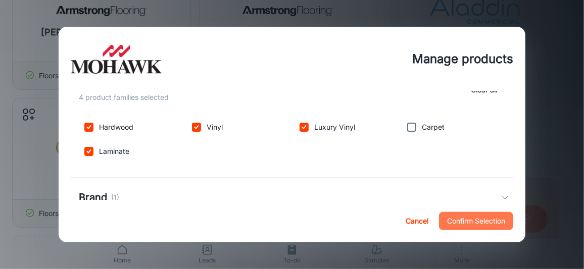
click at [500, 221] on button "Confirm Selection" at bounding box center [476, 221] width 74 height 18
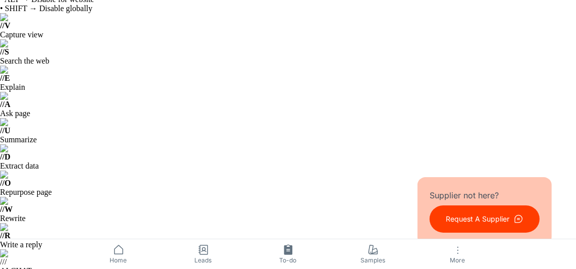
scroll to position [0, 0]
